Goal: Task Accomplishment & Management: Manage account settings

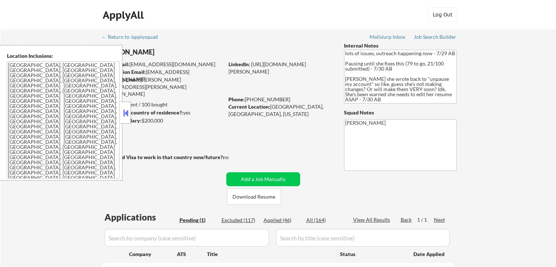
click at [125, 116] on button at bounding box center [126, 113] width 8 height 11
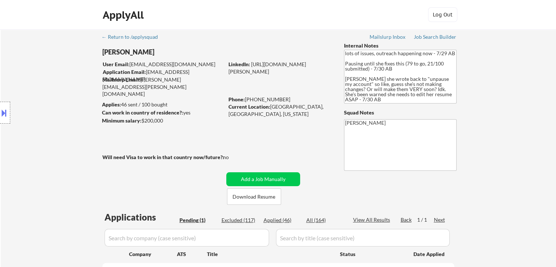
click at [59, 111] on div "Location Inclusions: [GEOGRAPHIC_DATA], [GEOGRAPHIC_DATA] [GEOGRAPHIC_DATA], [G…" at bounding box center [65, 113] width 131 height 136
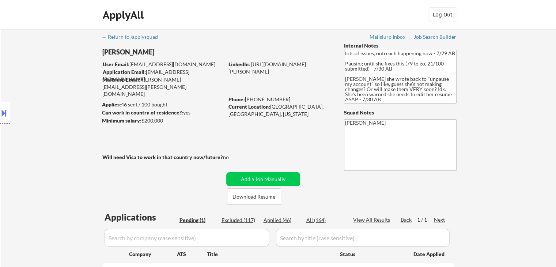
click at [59, 111] on div "Location Inclusions: [GEOGRAPHIC_DATA], [GEOGRAPHIC_DATA] [GEOGRAPHIC_DATA], [G…" at bounding box center [65, 113] width 131 height 136
click at [266, 132] on div "← Return to /applysquad Mailslurp Inbox Job Search Builder [PERSON_NAME] User E…" at bounding box center [278, 172] width 365 height 286
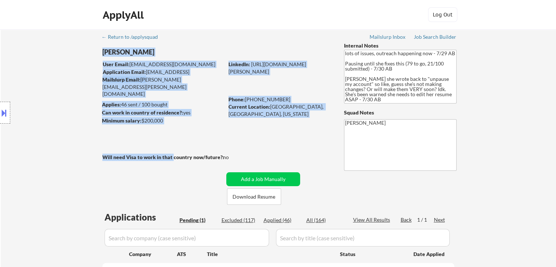
drag, startPoint x: 211, startPoint y: 153, endPoint x: 172, endPoint y: 155, distance: 39.9
click at [172, 155] on div "← Return to /applysquad Mailslurp Inbox Job Search Builder [PERSON_NAME] User E…" at bounding box center [278, 172] width 365 height 286
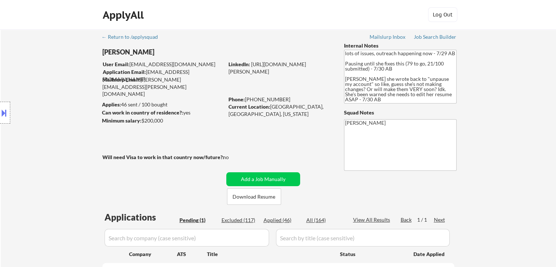
click at [256, 142] on div "← Return to /applysquad Mailslurp Inbox Job Search Builder [PERSON_NAME] User E…" at bounding box center [278, 172] width 365 height 286
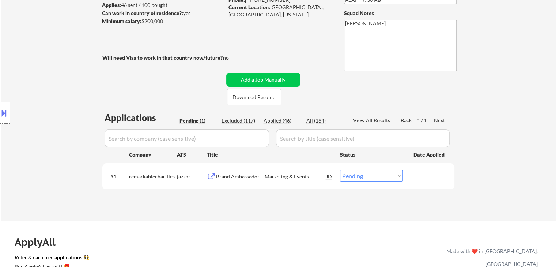
scroll to position [110, 0]
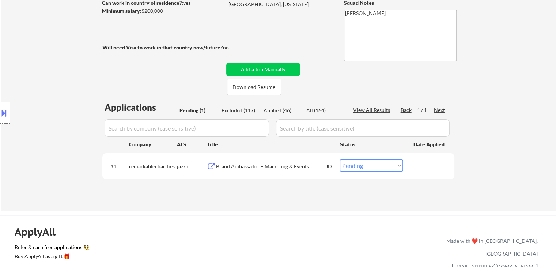
click at [275, 170] on div "Brand Ambassador – Marketing & Events" at bounding box center [271, 166] width 110 height 7
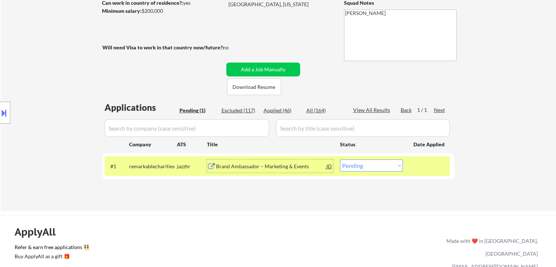
click at [269, 166] on div "Brand Ambassador – Marketing & Events" at bounding box center [271, 166] width 110 height 7
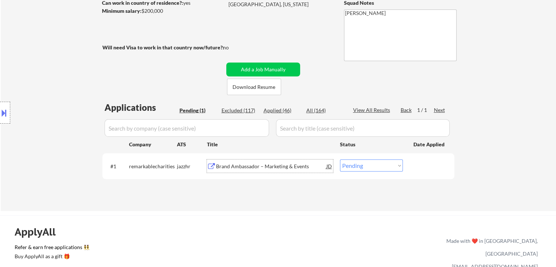
click at [367, 168] on select "Choose an option... Pending Applied Excluded (Questions) Excluded (Expired) Exc…" at bounding box center [371, 165] width 63 height 12
drag, startPoint x: 367, startPoint y: 165, endPoint x: 367, endPoint y: 169, distance: 4.0
click at [367, 165] on select "Choose an option... Pending Applied Excluded (Questions) Excluded (Expired) Exc…" at bounding box center [371, 165] width 63 height 12
select select ""excluded__bad_match_""
click at [340, 159] on select "Choose an option... Pending Applied Excluded (Questions) Excluded (Expired) Exc…" at bounding box center [371, 165] width 63 height 12
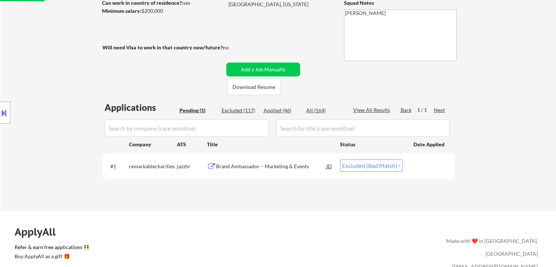
scroll to position [219, 0]
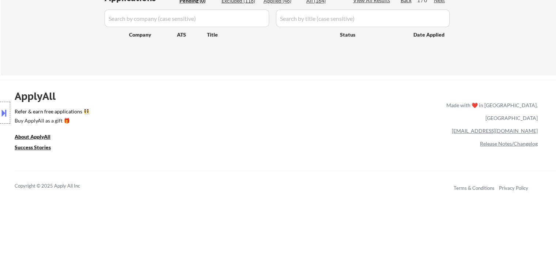
drag, startPoint x: 312, startPoint y: 182, endPoint x: 310, endPoint y: 173, distance: 9.3
click at [312, 177] on div "Copyright © 2025 Apply All Inc Terms & Conditions Privacy Policy" at bounding box center [286, 186] width 542 height 30
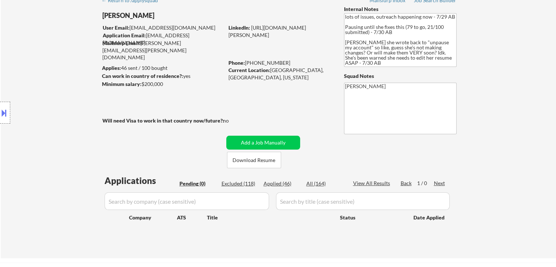
click at [75, 121] on div "Location Inclusions: [GEOGRAPHIC_DATA], [GEOGRAPHIC_DATA] [GEOGRAPHIC_DATA], [G…" at bounding box center [65, 113] width 131 height 136
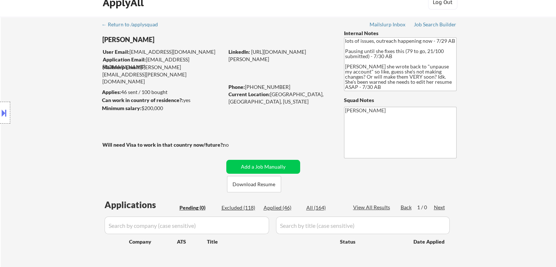
scroll to position [0, 0]
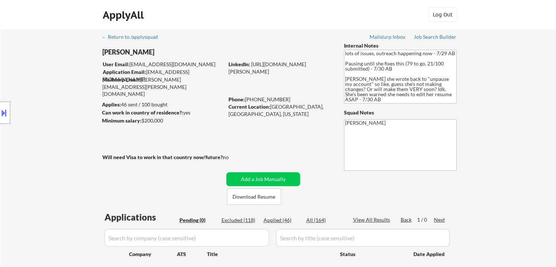
click at [75, 121] on div "Location Inclusions: [GEOGRAPHIC_DATA], [GEOGRAPHIC_DATA] [GEOGRAPHIC_DATA], [G…" at bounding box center [65, 113] width 131 height 136
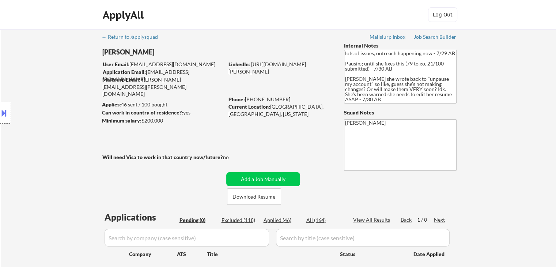
click at [76, 146] on div "Location Inclusions: [GEOGRAPHIC_DATA], [GEOGRAPHIC_DATA] [GEOGRAPHIC_DATA], [G…" at bounding box center [65, 113] width 131 height 136
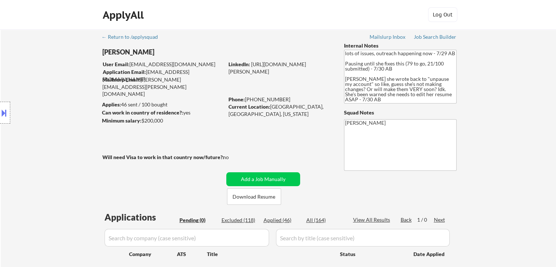
click at [76, 146] on div "Location Inclusions: [GEOGRAPHIC_DATA], [GEOGRAPHIC_DATA] [GEOGRAPHIC_DATA], [G…" at bounding box center [65, 113] width 131 height 136
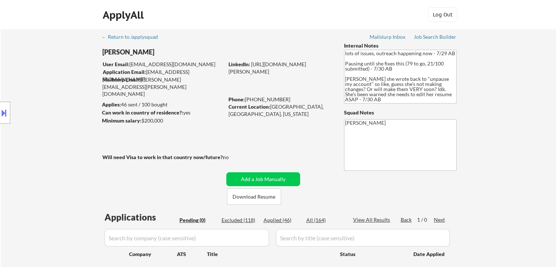
click at [76, 146] on div "Location Inclusions: [GEOGRAPHIC_DATA], [GEOGRAPHIC_DATA] [GEOGRAPHIC_DATA], [G…" at bounding box center [65, 113] width 131 height 136
click at [75, 146] on div "Location Inclusions: [GEOGRAPHIC_DATA], [GEOGRAPHIC_DATA] [GEOGRAPHIC_DATA], [G…" at bounding box center [65, 113] width 131 height 136
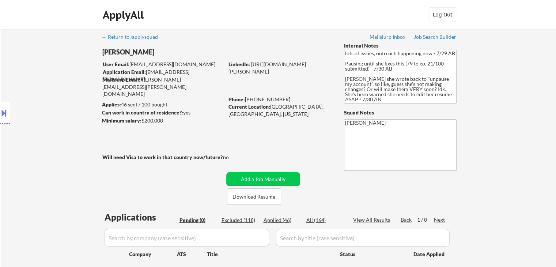
click at [75, 146] on div "Location Inclusions: [GEOGRAPHIC_DATA], [GEOGRAPHIC_DATA] [GEOGRAPHIC_DATA], [G…" at bounding box center [65, 113] width 131 height 136
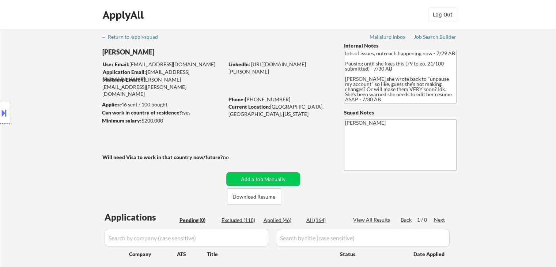
click at [75, 146] on div "Location Inclusions: [GEOGRAPHIC_DATA], [GEOGRAPHIC_DATA] [GEOGRAPHIC_DATA], [G…" at bounding box center [65, 113] width 131 height 136
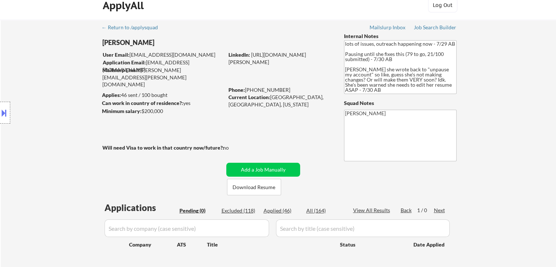
scroll to position [37, 0]
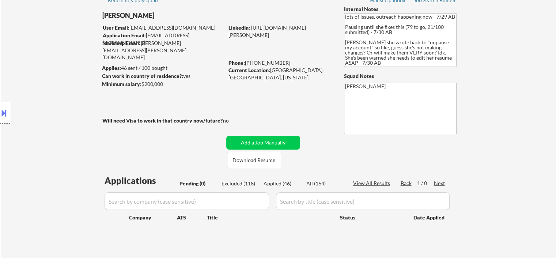
click at [76, 150] on div "Location Inclusions: [GEOGRAPHIC_DATA], [GEOGRAPHIC_DATA] [GEOGRAPHIC_DATA], [G…" at bounding box center [65, 113] width 131 height 136
click at [57, 156] on div "Location Inclusions: [GEOGRAPHIC_DATA], [GEOGRAPHIC_DATA] [GEOGRAPHIC_DATA], [G…" at bounding box center [65, 113] width 131 height 136
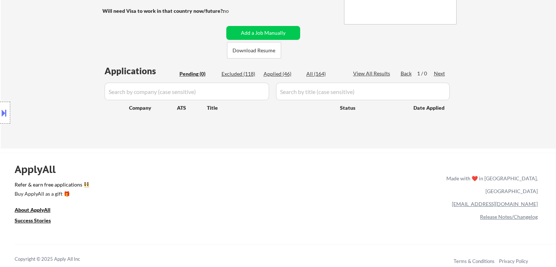
click at [57, 156] on div "Location Inclusions: [GEOGRAPHIC_DATA], [GEOGRAPHIC_DATA] [GEOGRAPHIC_DATA], [G…" at bounding box center [65, 113] width 131 height 136
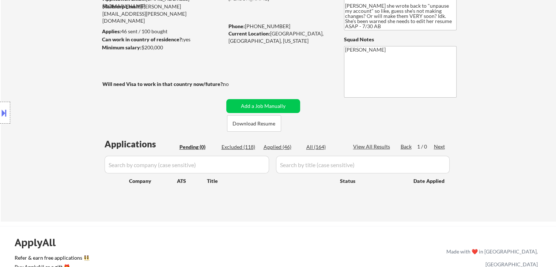
click at [57, 156] on div "Location Inclusions: [GEOGRAPHIC_DATA], [GEOGRAPHIC_DATA] [GEOGRAPHIC_DATA], [G…" at bounding box center [65, 113] width 131 height 136
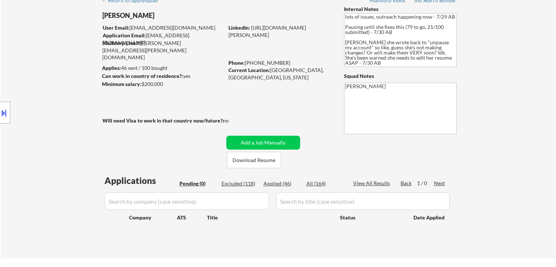
click at [71, 141] on div "Location Inclusions: [GEOGRAPHIC_DATA], [GEOGRAPHIC_DATA] [GEOGRAPHIC_DATA], [G…" at bounding box center [65, 113] width 131 height 136
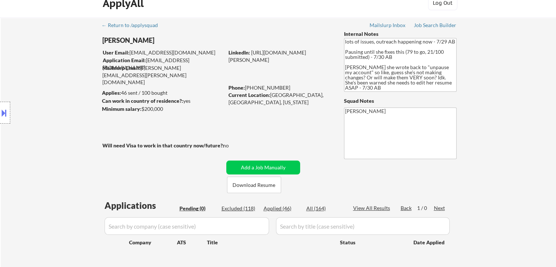
scroll to position [0, 0]
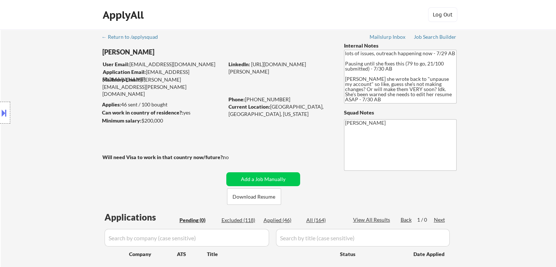
click at [82, 147] on div "Location Inclusions: [GEOGRAPHIC_DATA], [GEOGRAPHIC_DATA] [GEOGRAPHIC_DATA], [G…" at bounding box center [65, 113] width 131 height 136
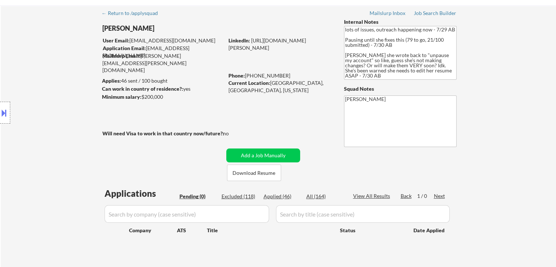
scroll to position [37, 0]
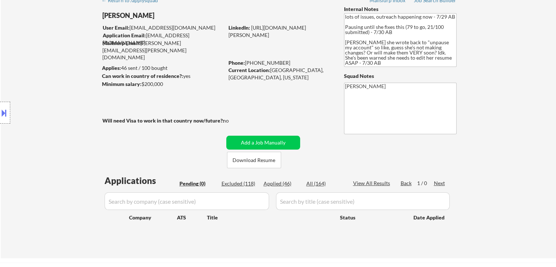
click at [75, 144] on div "Location Inclusions: [GEOGRAPHIC_DATA], [GEOGRAPHIC_DATA] [GEOGRAPHIC_DATA], [G…" at bounding box center [65, 113] width 131 height 136
click at [25, 45] on div "Location Inclusions: [GEOGRAPHIC_DATA], [GEOGRAPHIC_DATA] [GEOGRAPHIC_DATA], [G…" at bounding box center [65, 113] width 131 height 136
click at [39, 72] on div "Location Inclusions: [GEOGRAPHIC_DATA], [GEOGRAPHIC_DATA] [GEOGRAPHIC_DATA], [G…" at bounding box center [65, 113] width 131 height 136
